Goal: Task Accomplishment & Management: Manage account settings

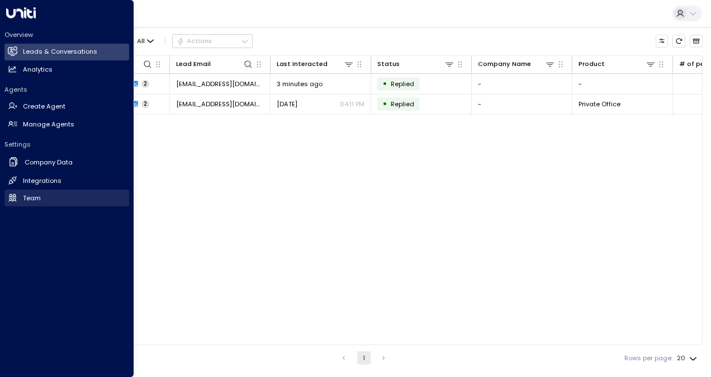
drag, startPoint x: 13, startPoint y: 193, endPoint x: 23, endPoint y: 194, distance: 9.6
click at [13, 193] on icon at bounding box center [12, 197] width 9 height 9
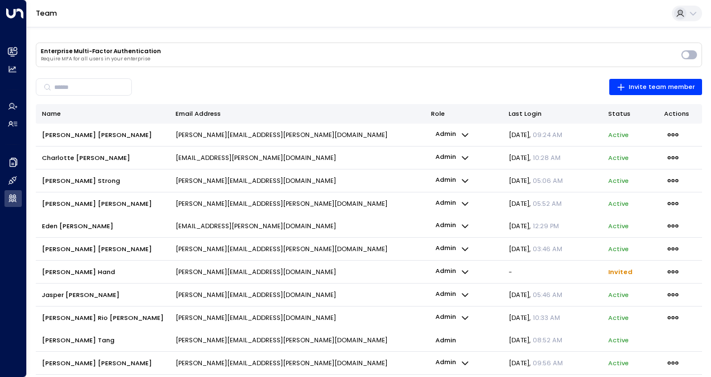
click at [202, 274] on p "[PERSON_NAME][EMAIL_ADDRESS][DOMAIN_NAME]" at bounding box center [255, 271] width 160 height 9
click at [664, 264] on span "button" at bounding box center [673, 271] width 18 height 14
click at [627, 306] on span "Delete Invite" at bounding box center [622, 309] width 41 height 9
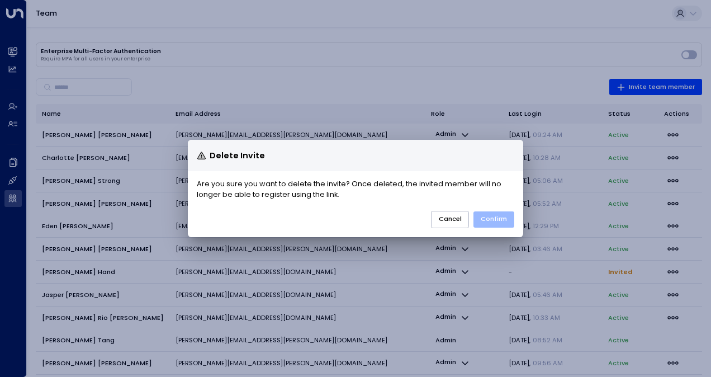
click at [484, 223] on button "Confirm" at bounding box center [493, 219] width 41 height 16
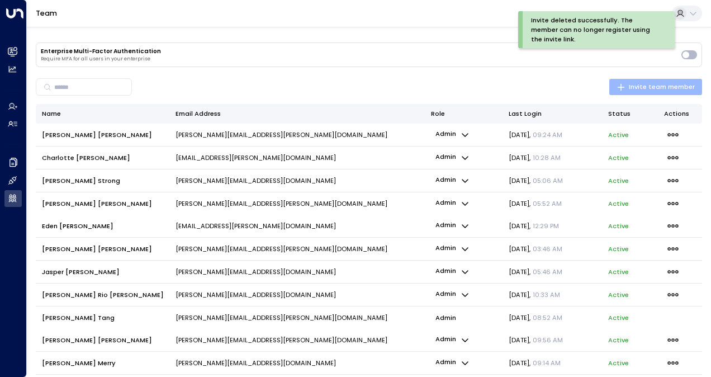
click at [666, 88] on span "Invite team member" at bounding box center [655, 87] width 78 height 11
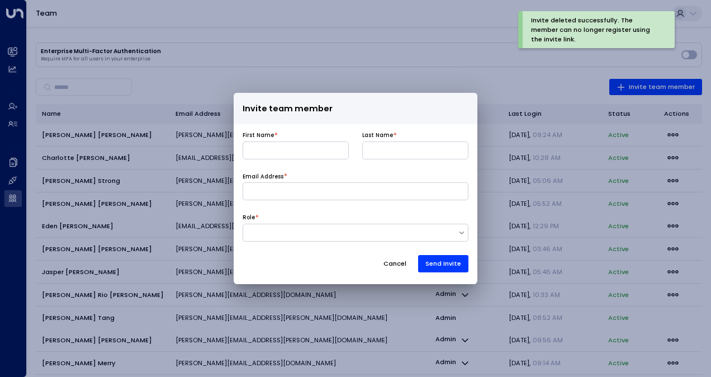
click at [318, 137] on div "First Name *" at bounding box center [295, 135] width 106 height 8
click at [318, 151] on input at bounding box center [295, 150] width 106 height 18
type input "*****"
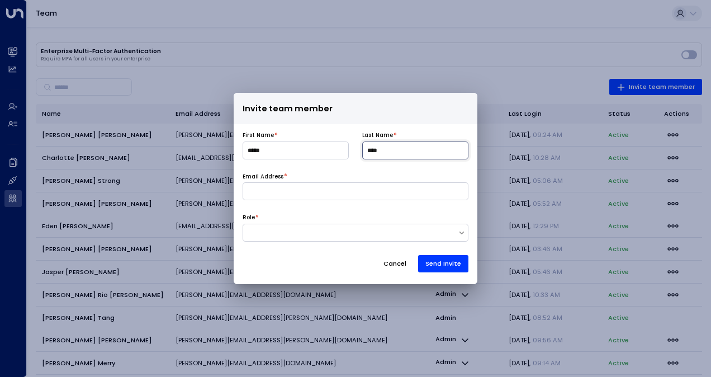
type input "****"
drag, startPoint x: 333, startPoint y: 191, endPoint x: 325, endPoint y: 194, distance: 8.5
click at [332, 190] on input at bounding box center [355, 191] width 226 height 18
type input "**********"
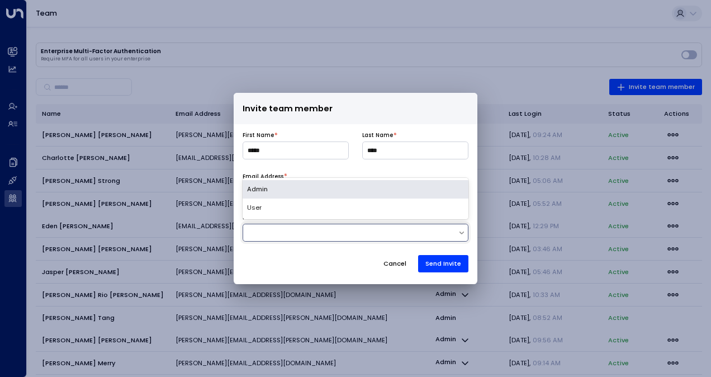
click at [318, 238] on div at bounding box center [355, 232] width 226 height 18
click at [282, 193] on div "Admin" at bounding box center [355, 189] width 226 height 18
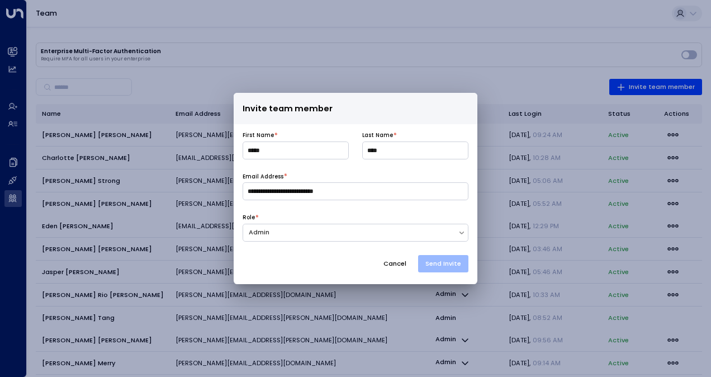
click at [434, 264] on button "Send Invite" at bounding box center [443, 263] width 50 height 17
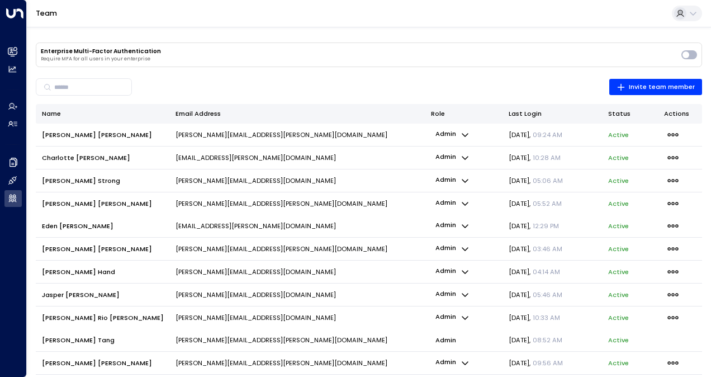
scroll to position [99, 0]
